Goal: Task Accomplishment & Management: Use online tool/utility

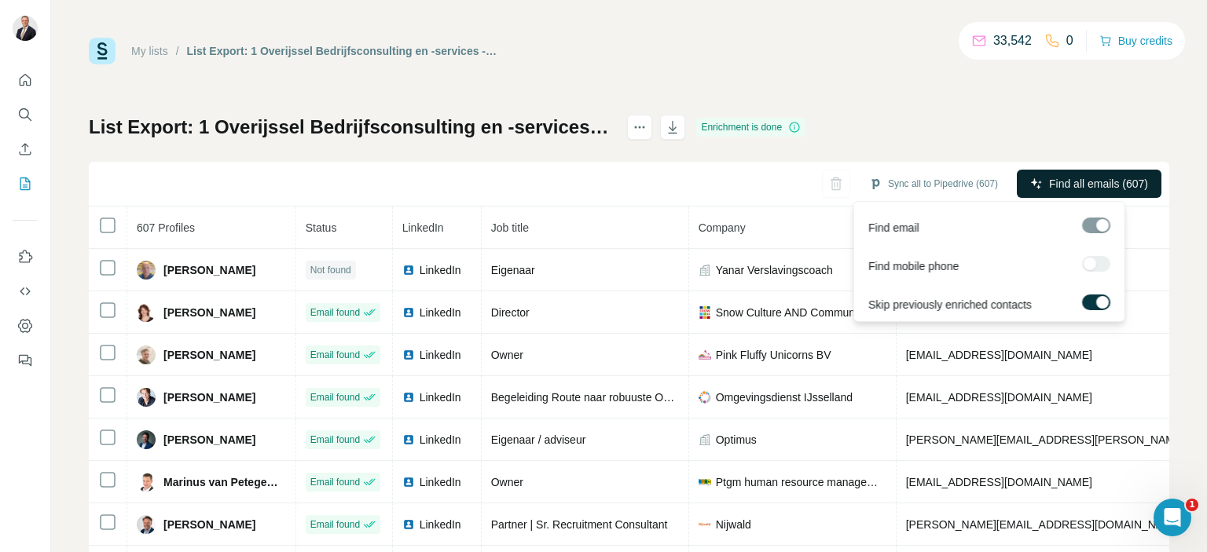
click at [1049, 185] on span "Find all emails (607)" at bounding box center [1098, 184] width 99 height 16
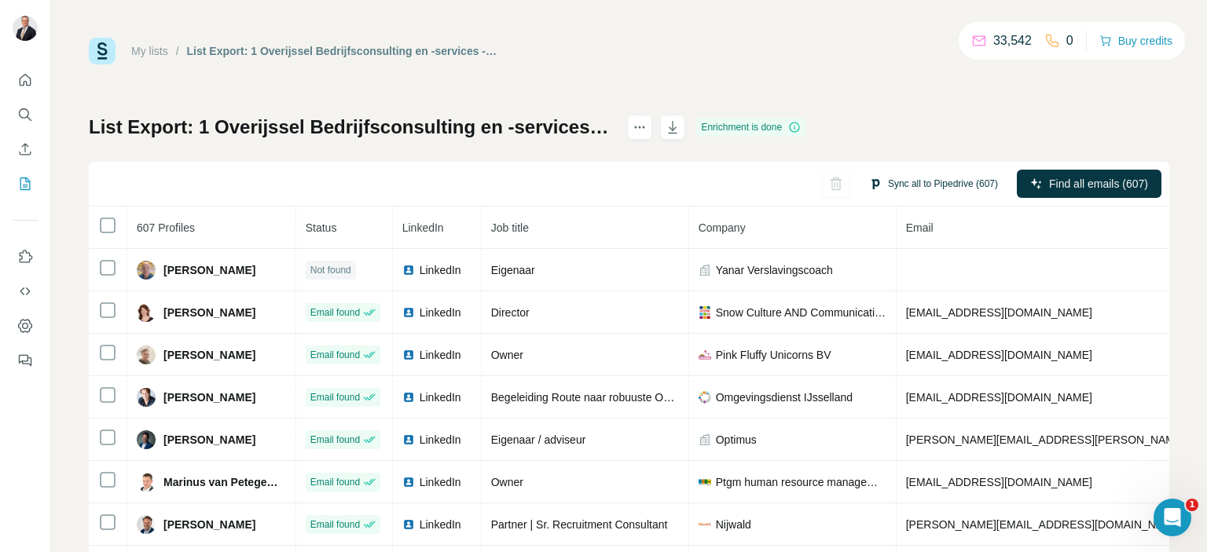
click at [930, 186] on button "Sync all to Pipedrive (607)" at bounding box center [933, 184] width 151 height 24
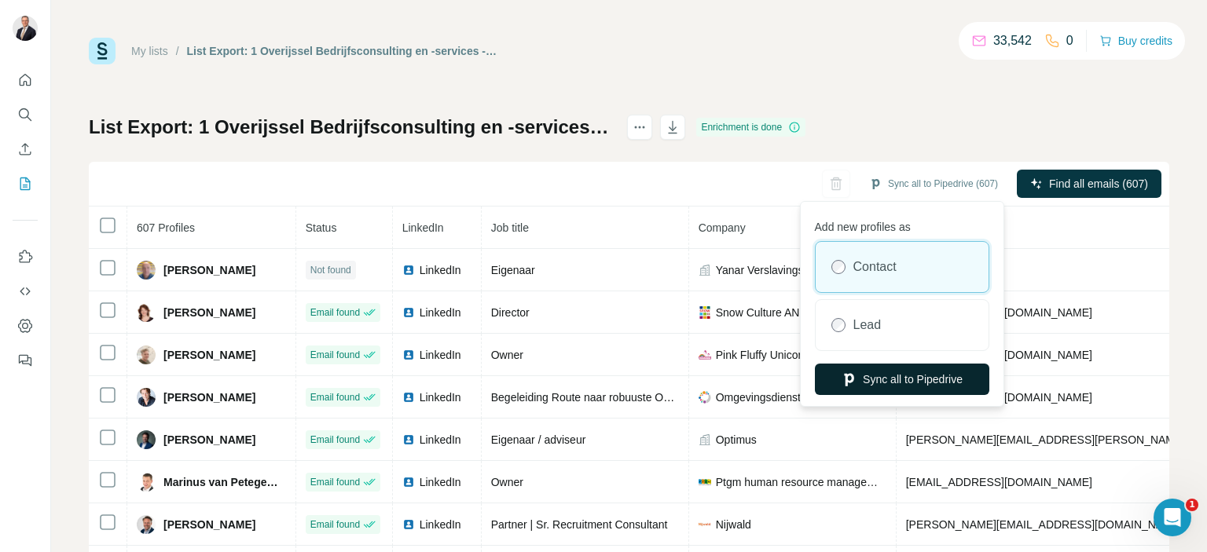
click at [907, 379] on button "Sync all to Pipedrive" at bounding box center [902, 379] width 174 height 31
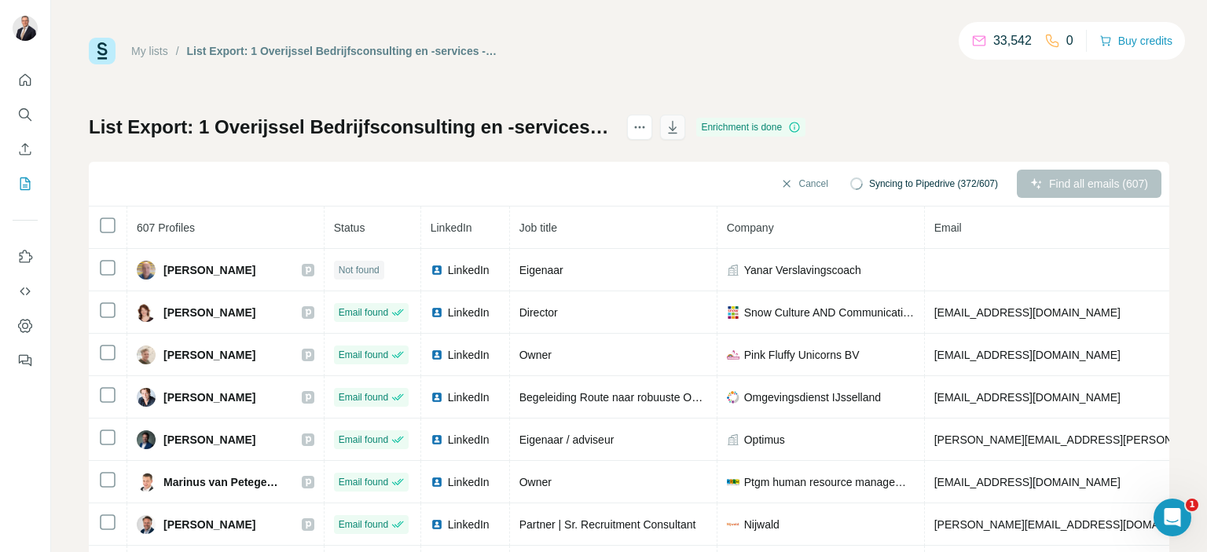
click at [680, 126] on icon "button" at bounding box center [673, 127] width 16 height 16
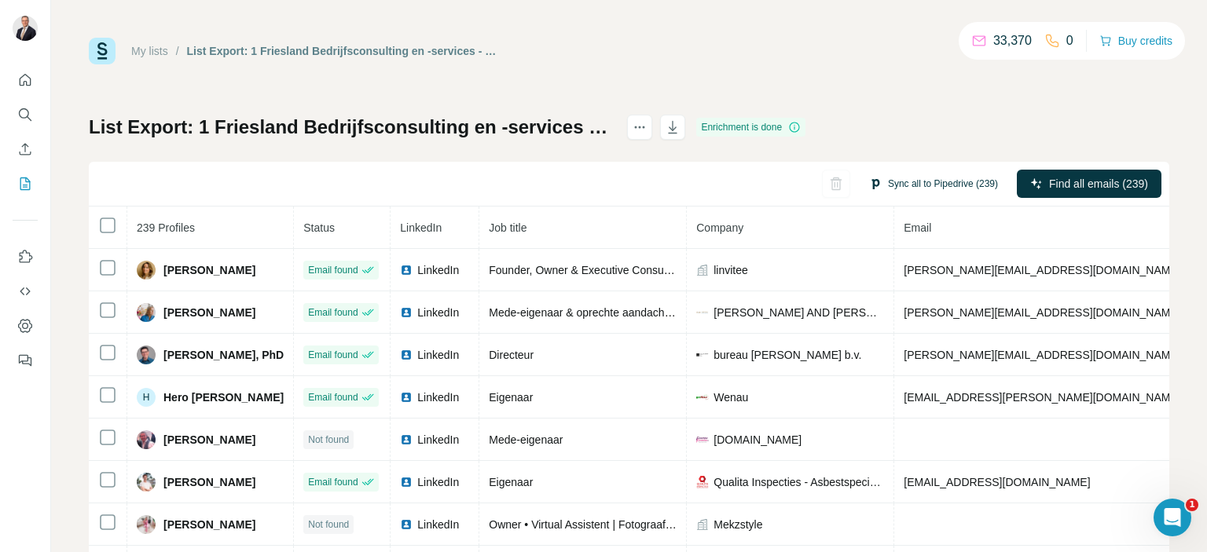
click at [933, 184] on button "Sync all to Pipedrive (239)" at bounding box center [933, 184] width 151 height 24
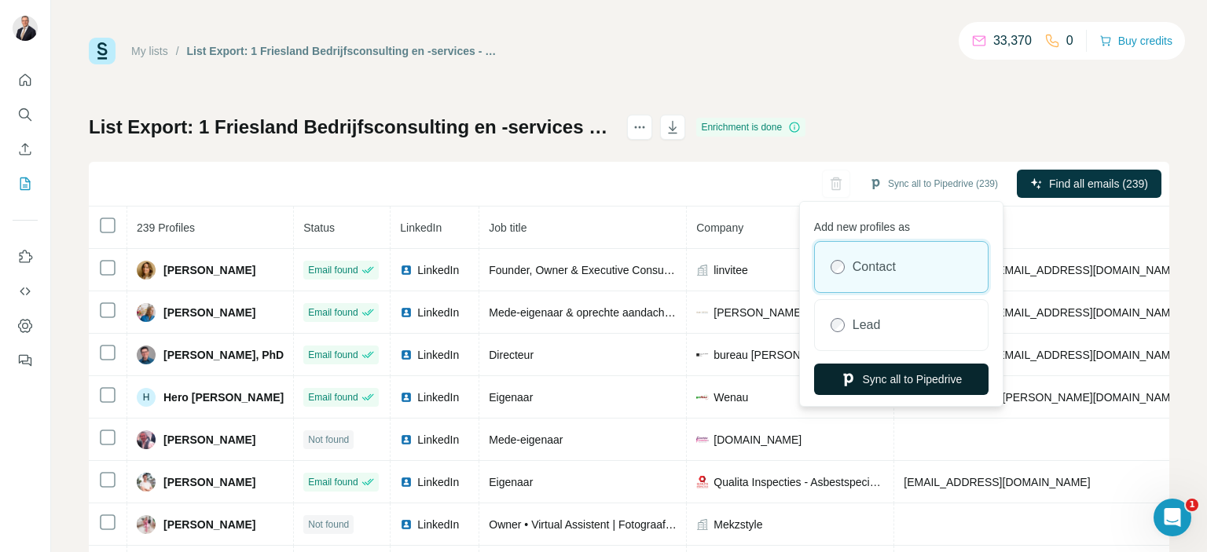
click at [904, 376] on button "Sync all to Pipedrive" at bounding box center [901, 379] width 174 height 31
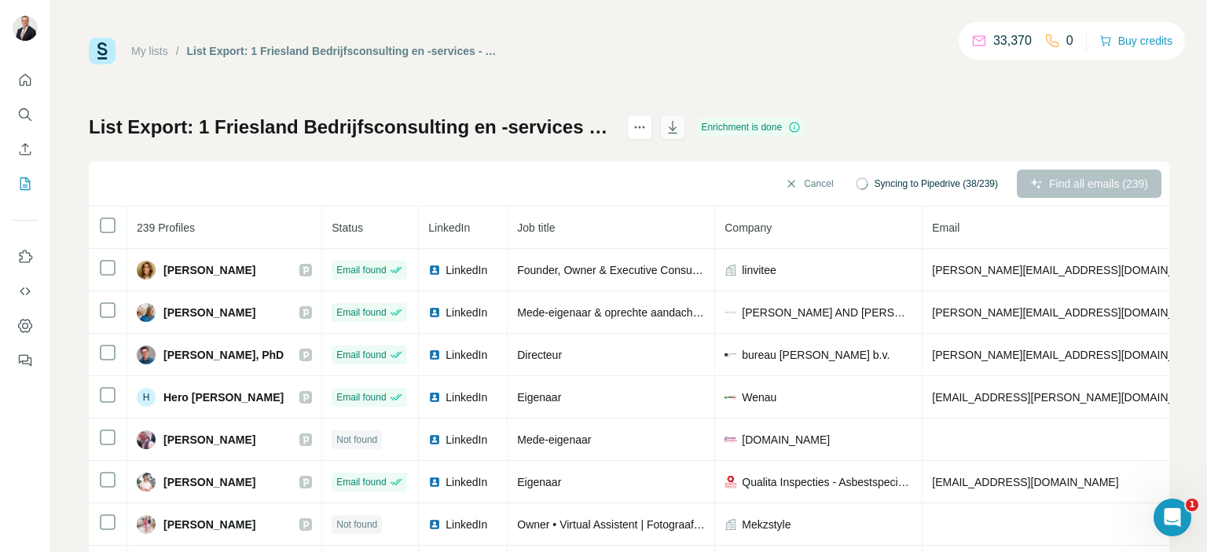
click at [677, 129] on icon "button" at bounding box center [673, 128] width 8 height 5
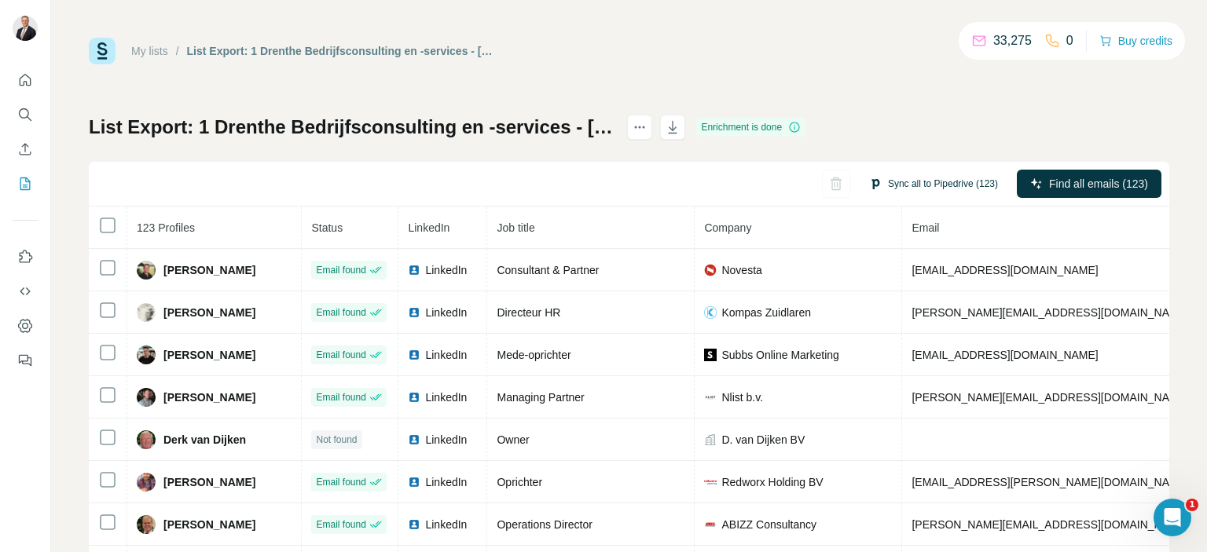
click at [918, 181] on button "Sync all to Pipedrive (123)" at bounding box center [933, 184] width 151 height 24
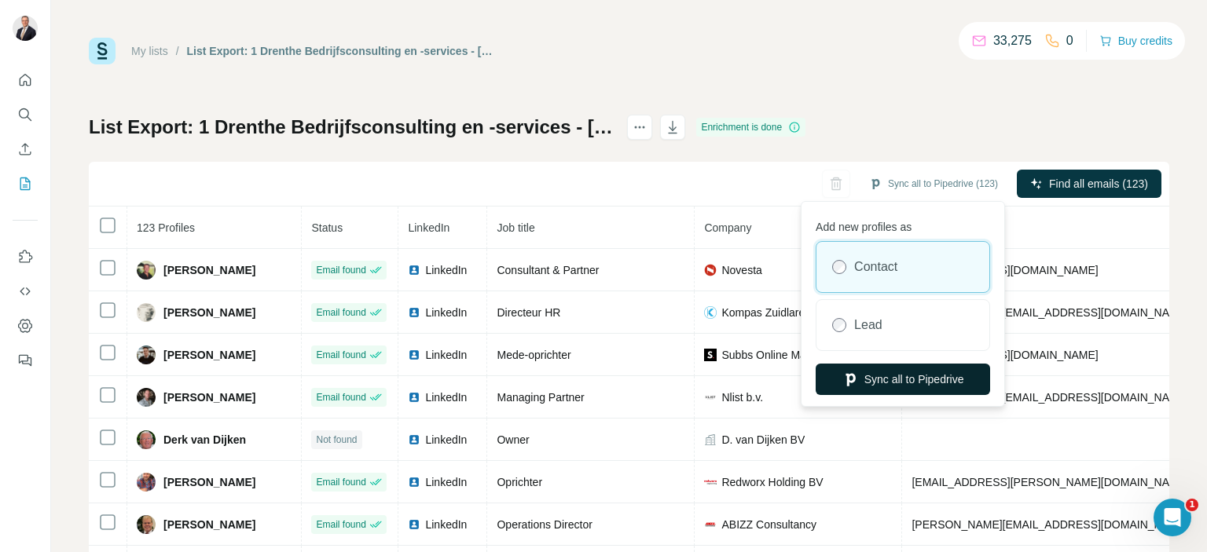
click at [907, 378] on button "Sync all to Pipedrive" at bounding box center [903, 379] width 174 height 31
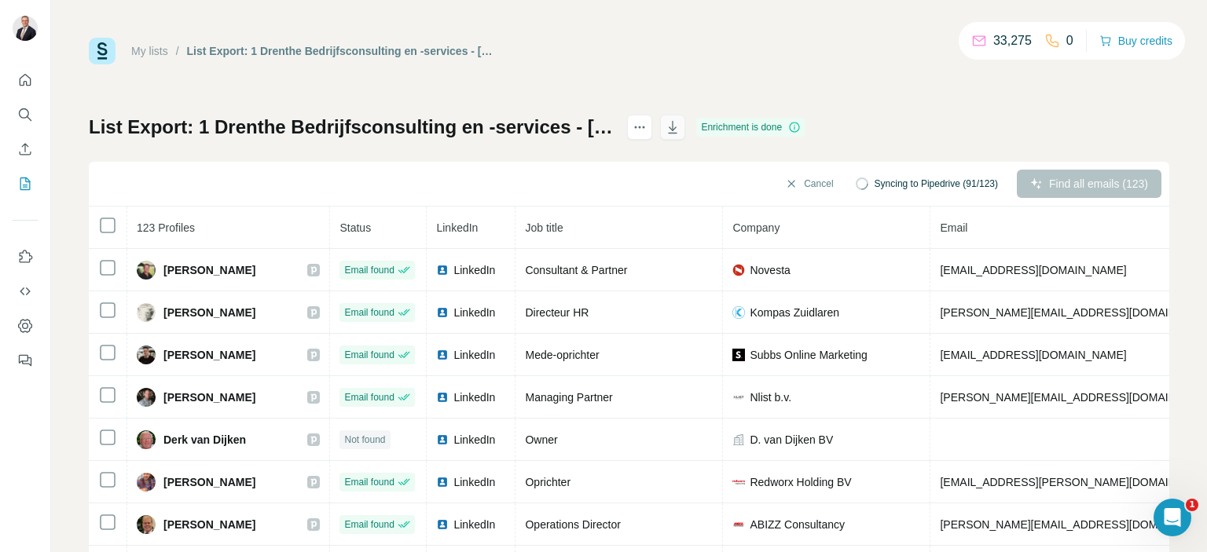
click at [677, 130] on icon "button" at bounding box center [673, 128] width 8 height 5
